Goal: Information Seeking & Learning: Learn about a topic

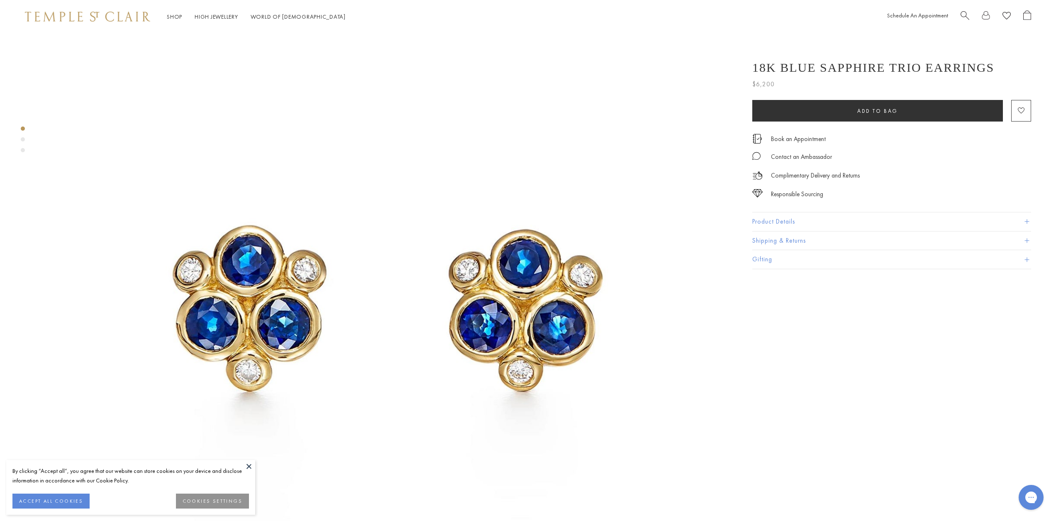
scroll to position [221, 0]
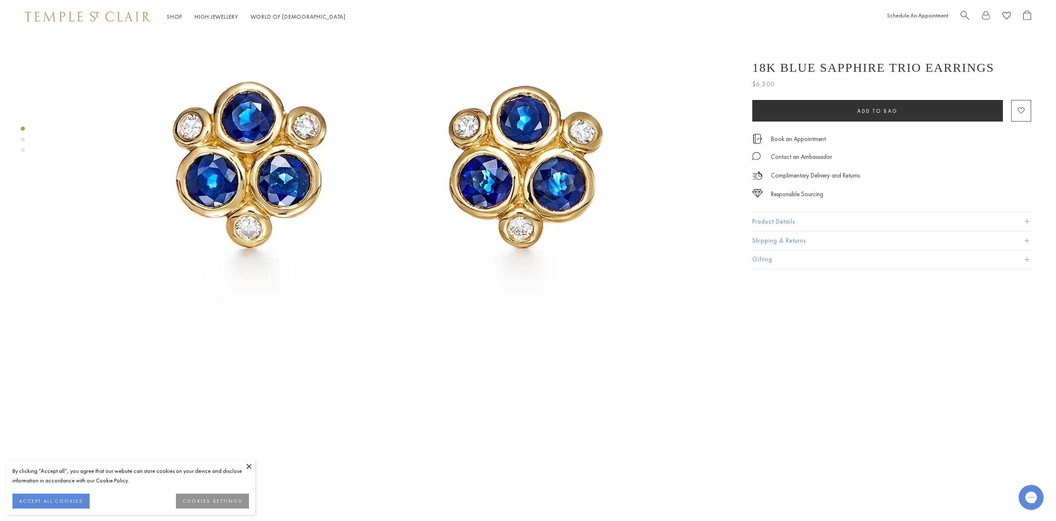
click at [762, 222] on button "Product Details" at bounding box center [891, 221] width 279 height 19
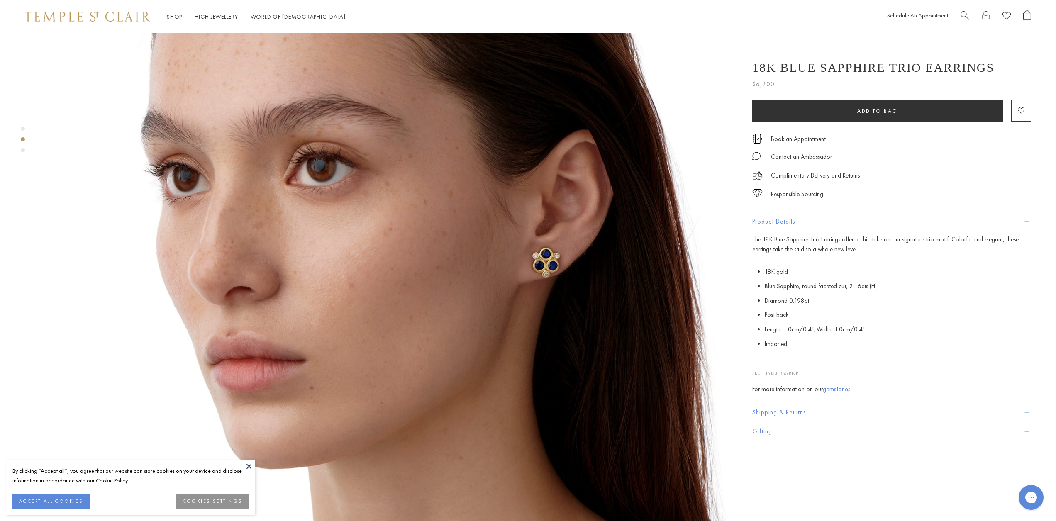
scroll to position [774, 0]
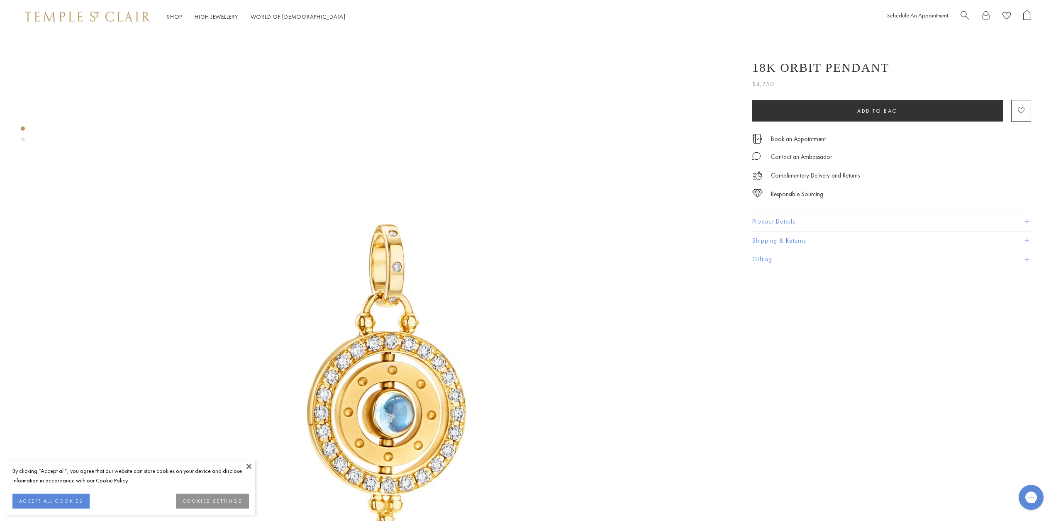
click at [783, 219] on button "Product Details" at bounding box center [891, 221] width 279 height 19
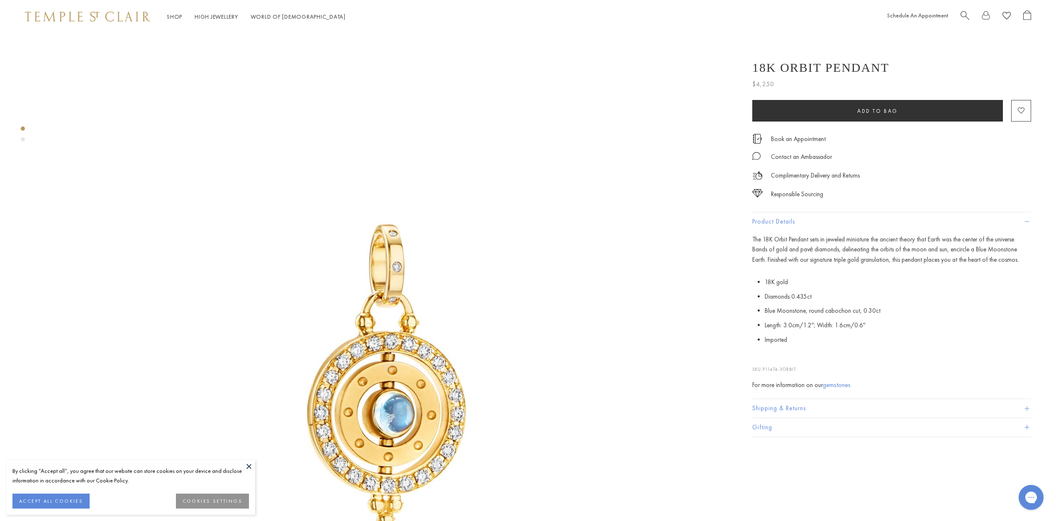
click at [406, 385] on img at bounding box center [386, 378] width 691 height 691
